Goal: Feedback & Contribution: Leave review/rating

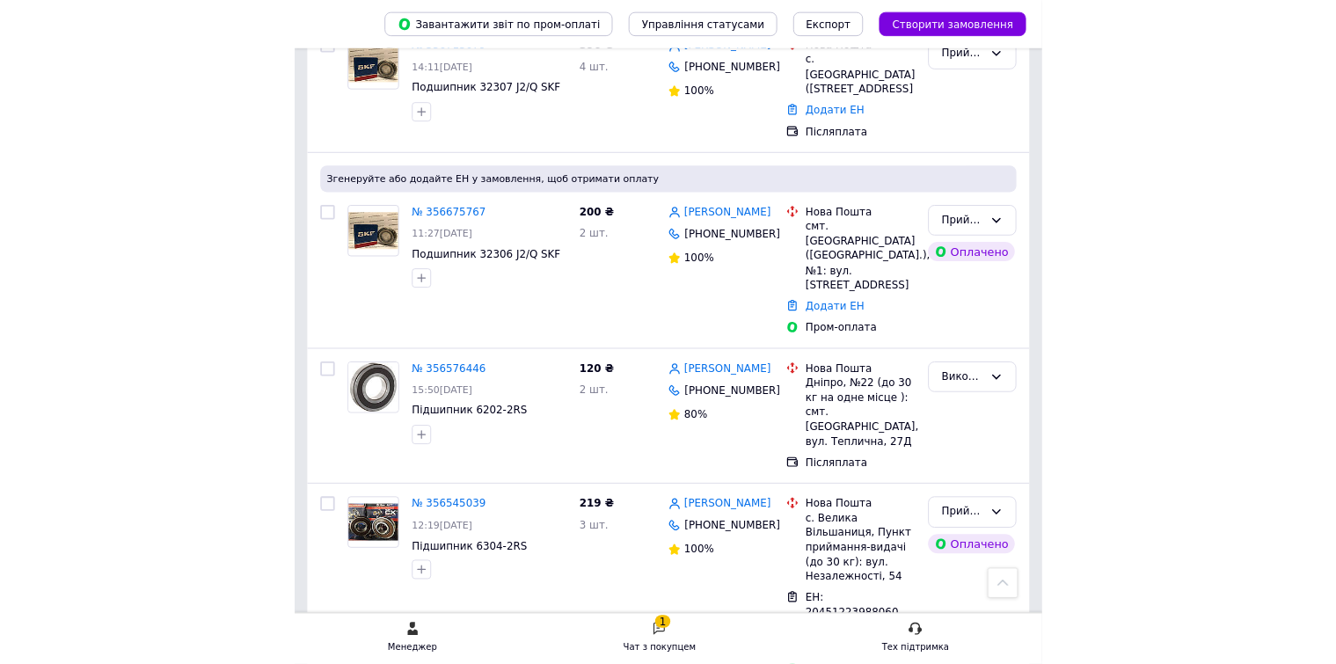
scroll to position [932, 0]
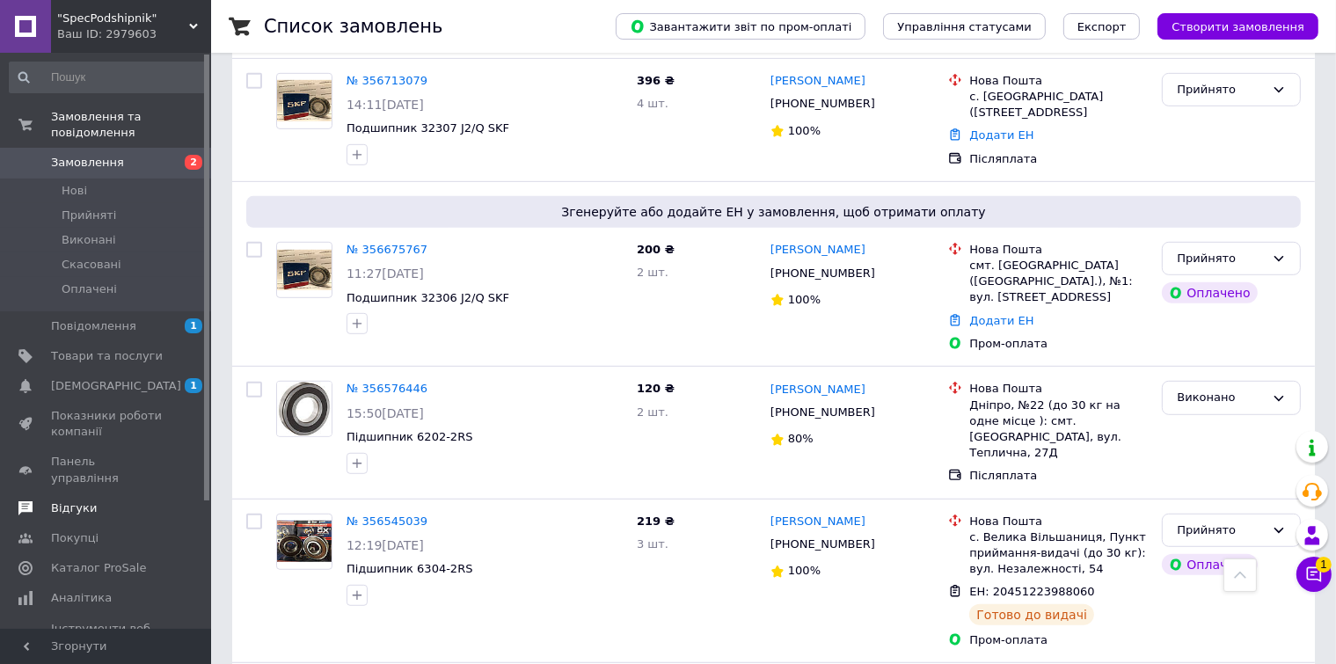
click at [77, 500] on span "Відгуки" at bounding box center [74, 508] width 46 height 16
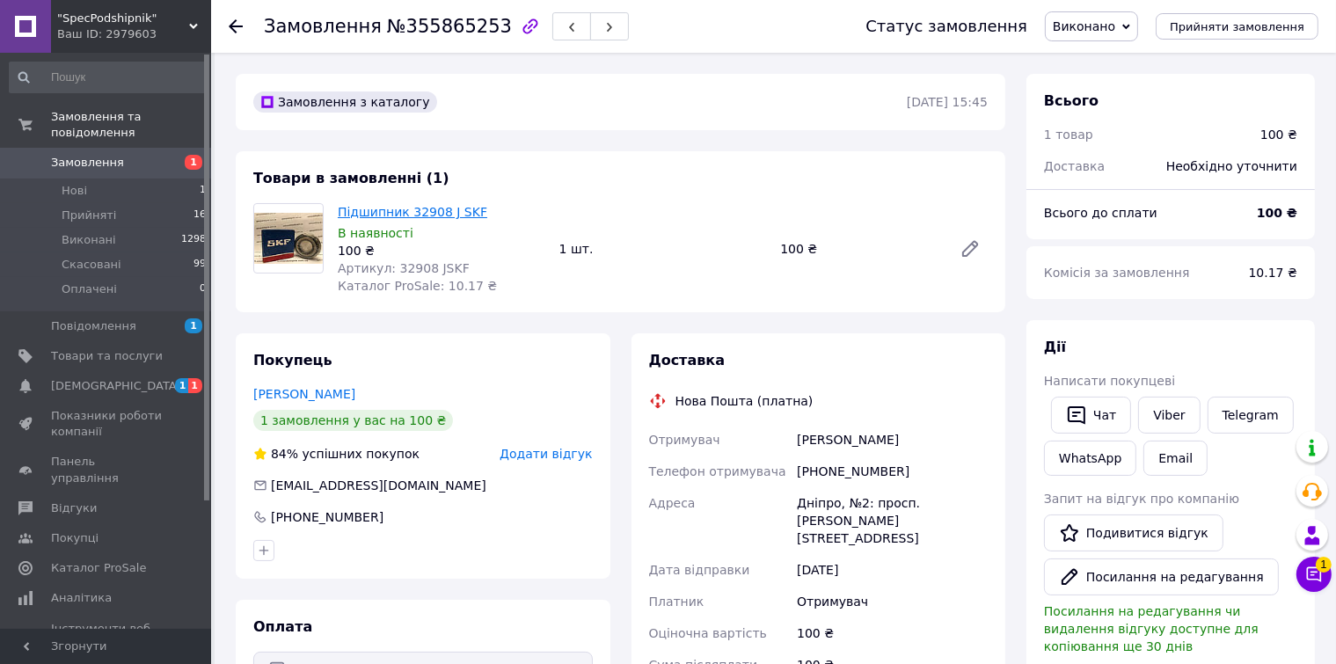
click at [415, 210] on link "Підшипник 32908 J SKF" at bounding box center [412, 212] width 149 height 14
